Goal: Transaction & Acquisition: Purchase product/service

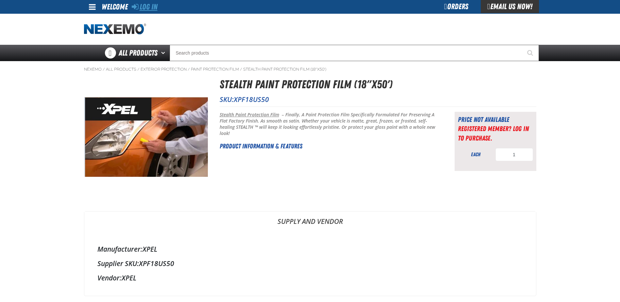
click at [154, 8] on link "Log In" at bounding box center [145, 6] width 26 height 9
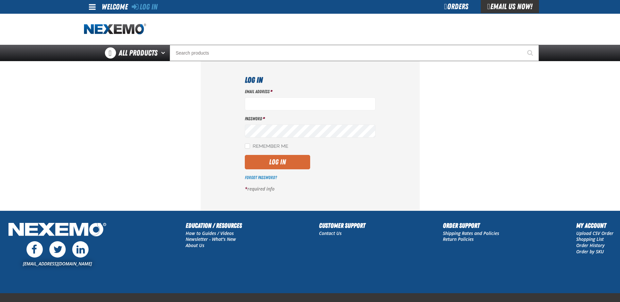
type input "jkemp@vtaig.com"
click at [274, 162] on button "Log In" at bounding box center [277, 162] width 65 height 14
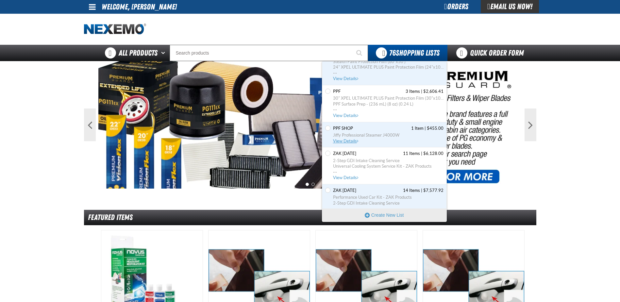
scroll to position [1405, 0]
click at [337, 117] on span "View Details" at bounding box center [346, 115] width 26 height 5
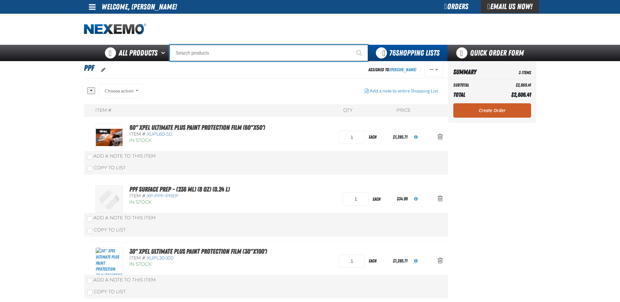
click at [204, 55] on input "Search" at bounding box center [269, 53] width 198 height 16
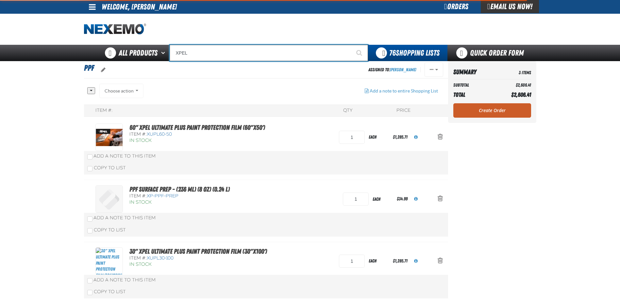
type input "XPEL"
type input "XPEL EZ-Tint"
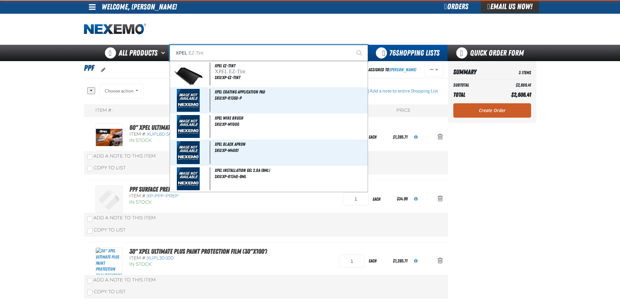
type input "XPEL 5"
type input "XPEL 5 Gallon Wash Bucket & Installation Stool"
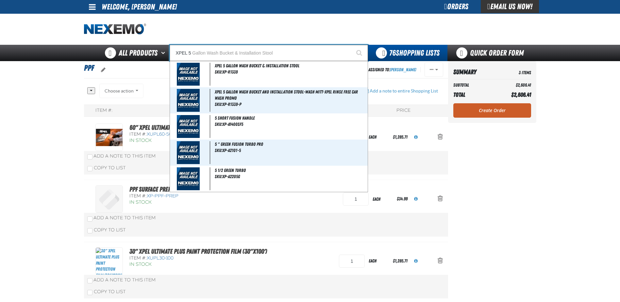
type input "XPEL"
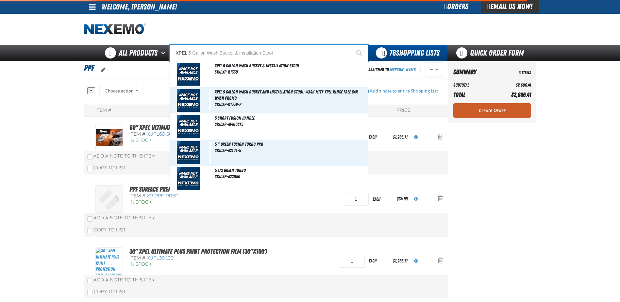
type input "XPEL EZ-Tint"
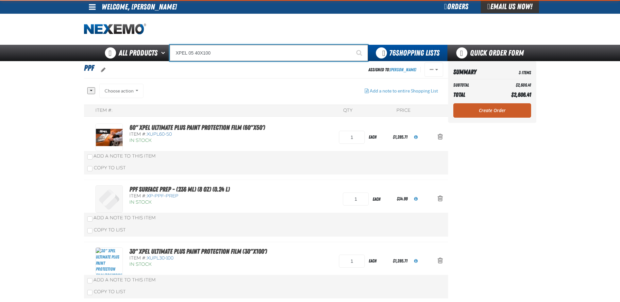
type input "XPEL 05 40X100"
click at [352, 45] on button "Start Searching" at bounding box center [360, 53] width 16 height 16
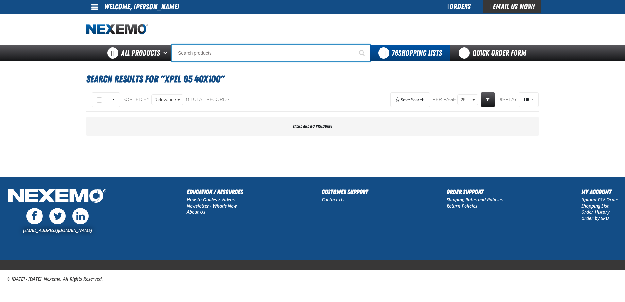
click at [205, 54] on input "Search" at bounding box center [271, 53] width 198 height 16
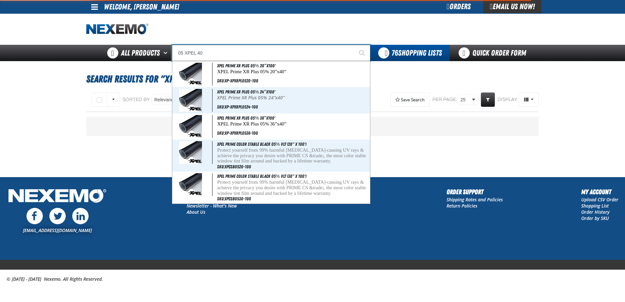
type input "05 XPEL 40"
click at [354, 45] on button "Start Searching" at bounding box center [362, 53] width 16 height 16
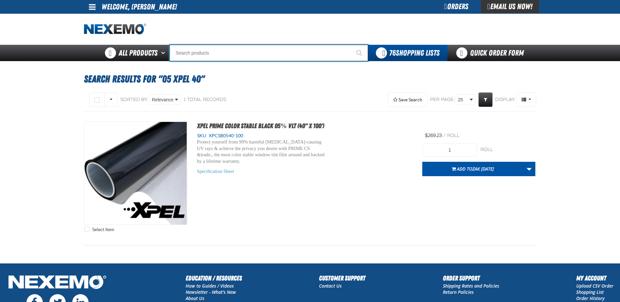
click at [211, 51] on input "Search" at bounding box center [269, 53] width 198 height 16
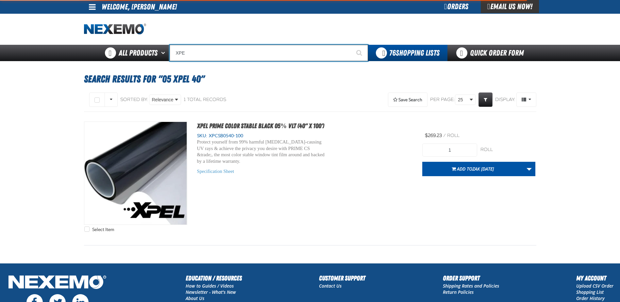
type input "XPEL"
type input "XPEL EZ-Tint"
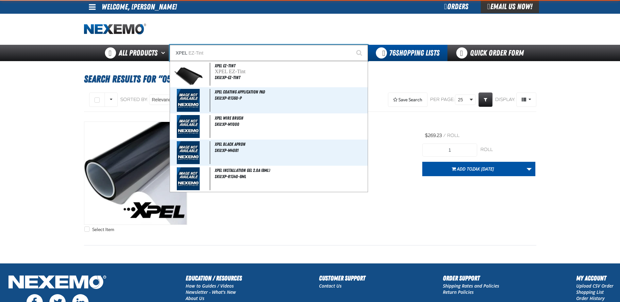
type input "XPEL"
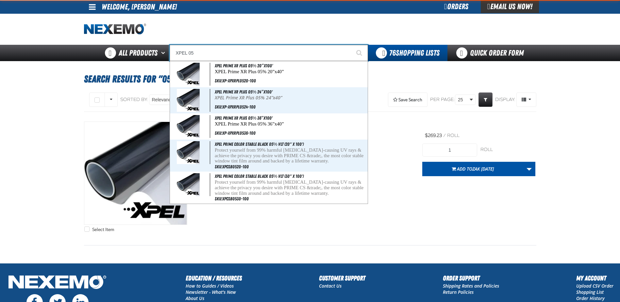
type input "XPEL 05"
click at [352, 45] on button "Start Searching" at bounding box center [360, 53] width 16 height 16
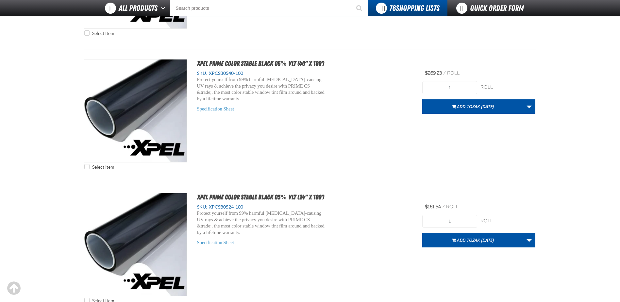
scroll to position [815, 0]
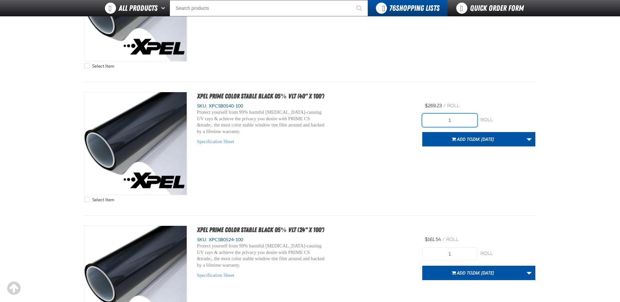
click at [454, 120] on input "1" at bounding box center [449, 120] width 55 height 13
type input "2"
click at [528, 141] on link "More Actions" at bounding box center [529, 139] width 12 height 14
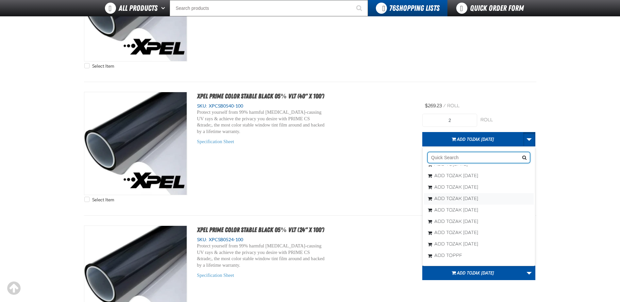
scroll to position [425, 0]
click at [461, 257] on span "PPF" at bounding box center [457, 255] width 9 height 6
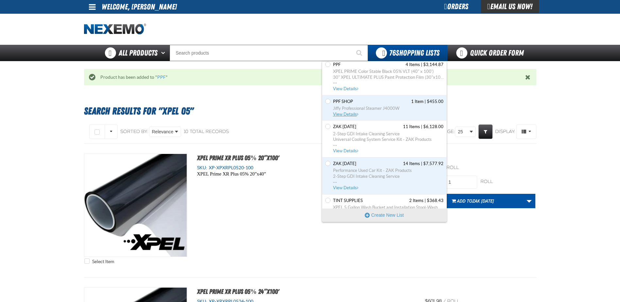
scroll to position [1373, 0]
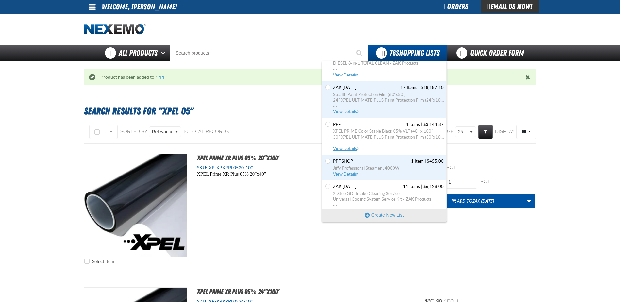
click at [340, 147] on span "View Details" at bounding box center [346, 148] width 26 height 5
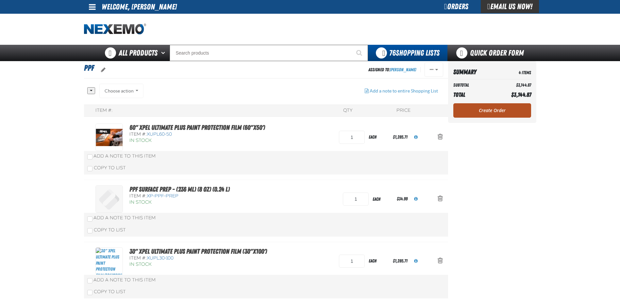
click at [493, 115] on link "Create Order" at bounding box center [492, 110] width 78 height 14
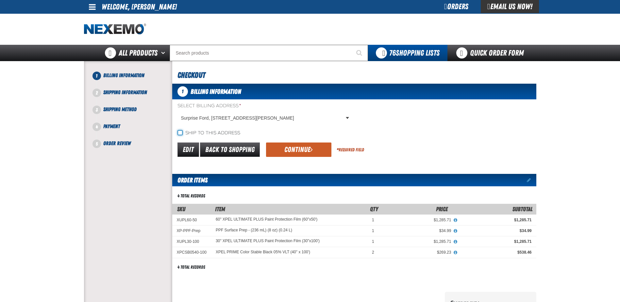
click at [182, 134] on input "Ship to this address" at bounding box center [179, 132] width 5 height 5
checkbox input "true"
click at [287, 151] on button "Continue" at bounding box center [298, 149] width 65 height 14
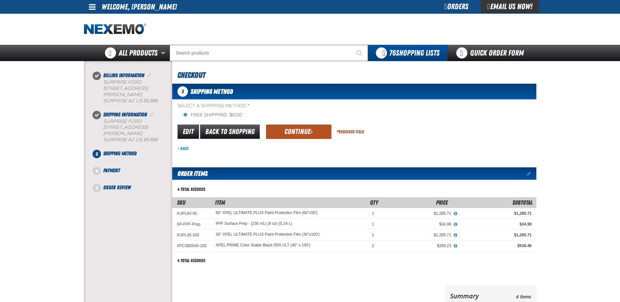
click at [286, 131] on button "Continue" at bounding box center [298, 132] width 65 height 14
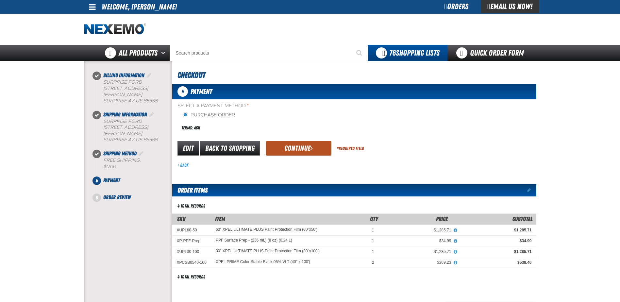
click at [305, 149] on button "Continue" at bounding box center [298, 148] width 65 height 14
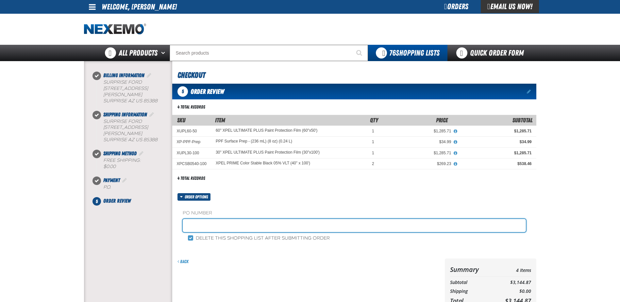
click at [209, 223] on input "text" at bounding box center [354, 225] width 343 height 13
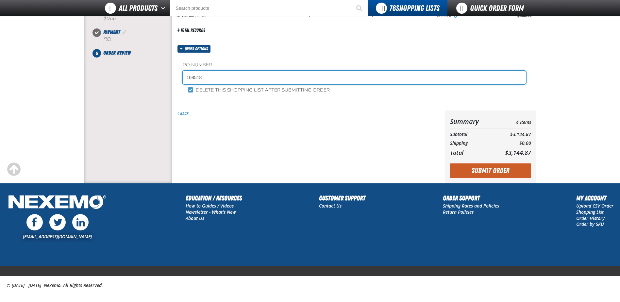
scroll to position [138, 0]
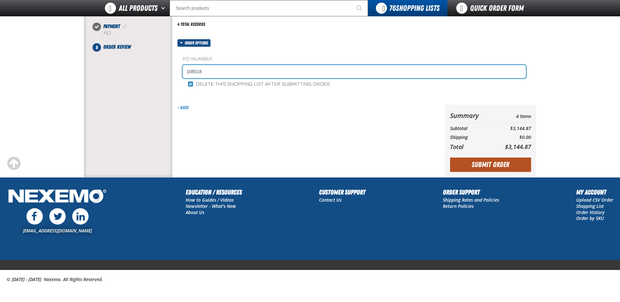
type input "108518"
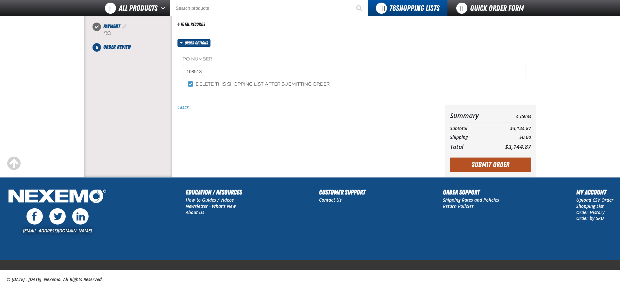
click at [509, 162] on button "Submit Order" at bounding box center [490, 165] width 81 height 14
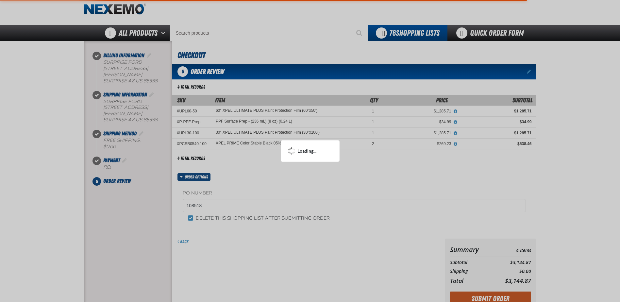
scroll to position [0, 0]
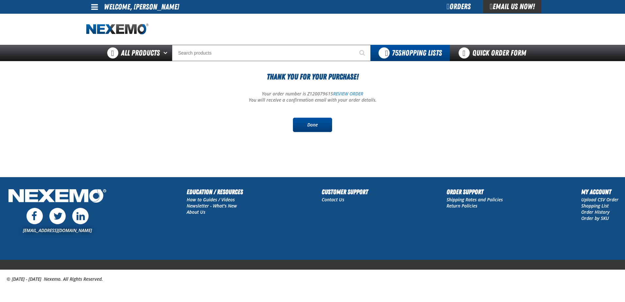
click at [315, 126] on link "Done" at bounding box center [312, 125] width 39 height 14
